Goal: Find specific page/section: Find specific page/section

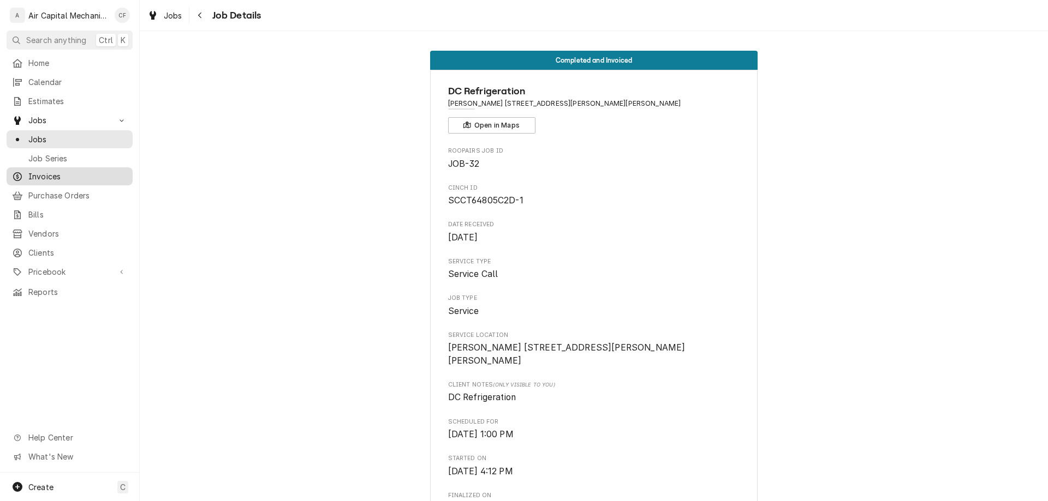
click at [75, 175] on span "Invoices" at bounding box center [77, 176] width 99 height 11
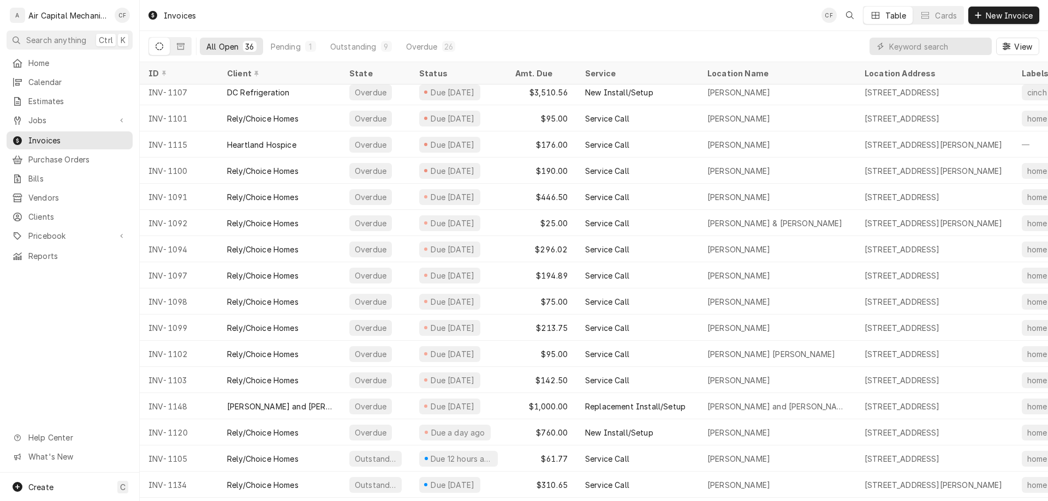
scroll to position [323, 0]
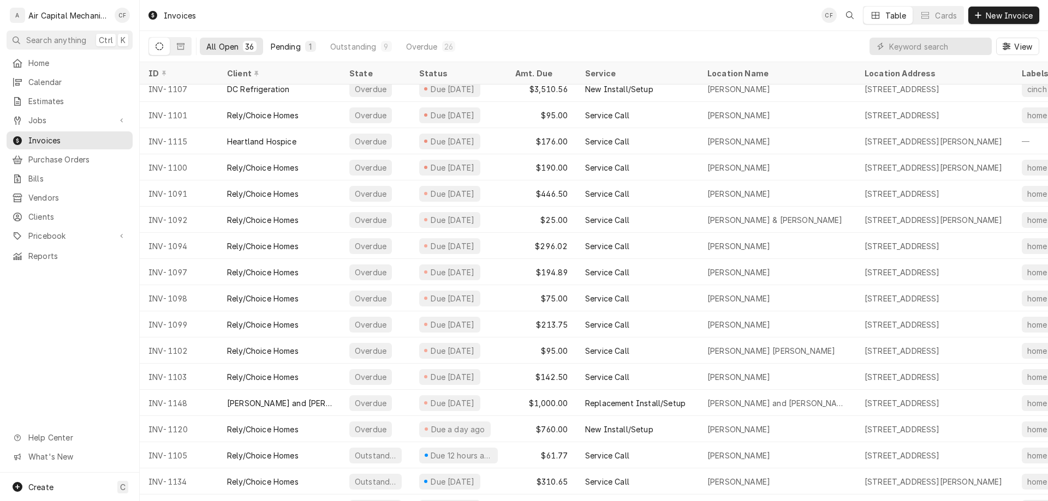
click at [268, 47] on button "Pending 1" at bounding box center [293, 46] width 58 height 17
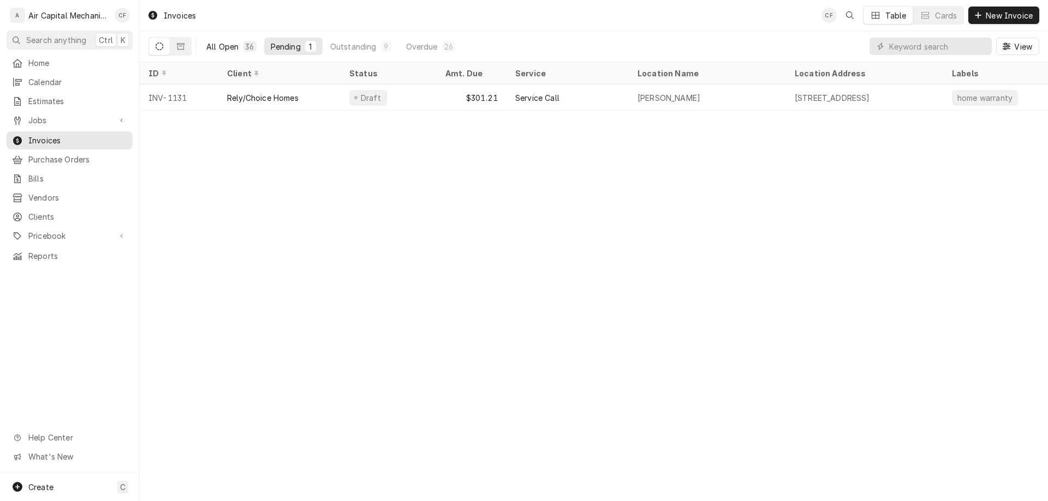
click at [239, 39] on button "All Open 36" at bounding box center [231, 46] width 63 height 17
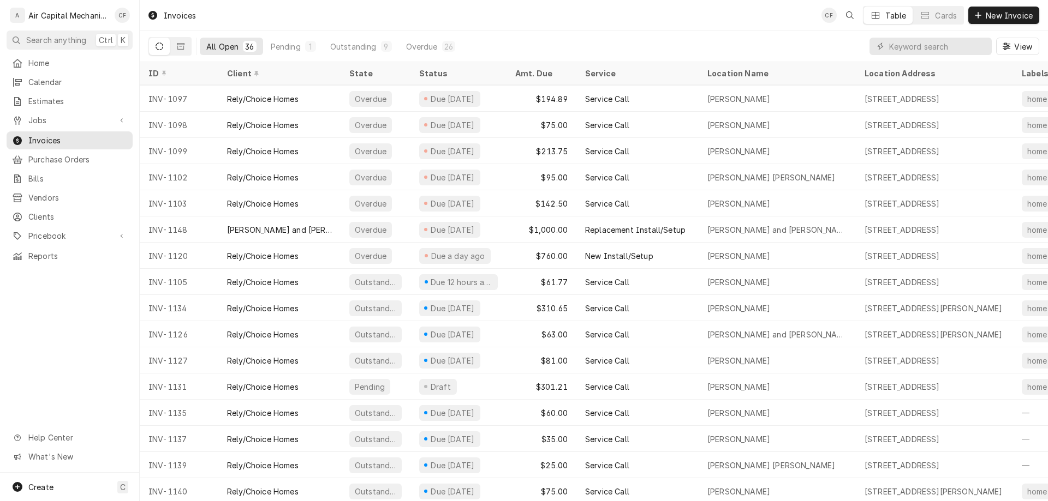
scroll to position [533, 0]
